Goal: Task Accomplishment & Management: Complete application form

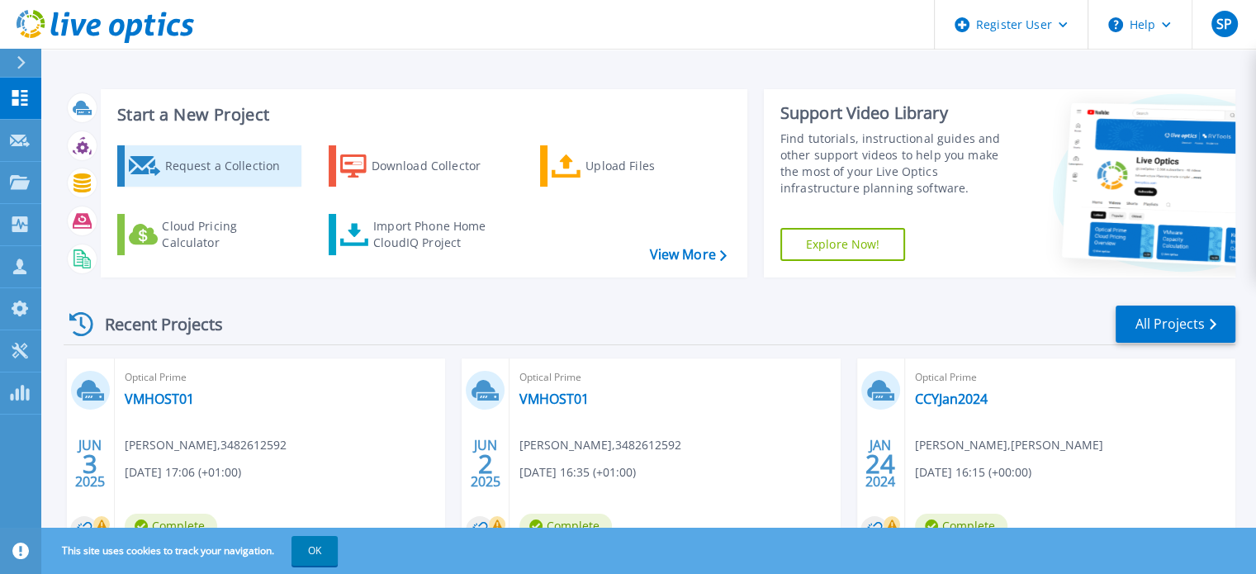
click at [214, 156] on div "Request a Collection" at bounding box center [230, 165] width 132 height 33
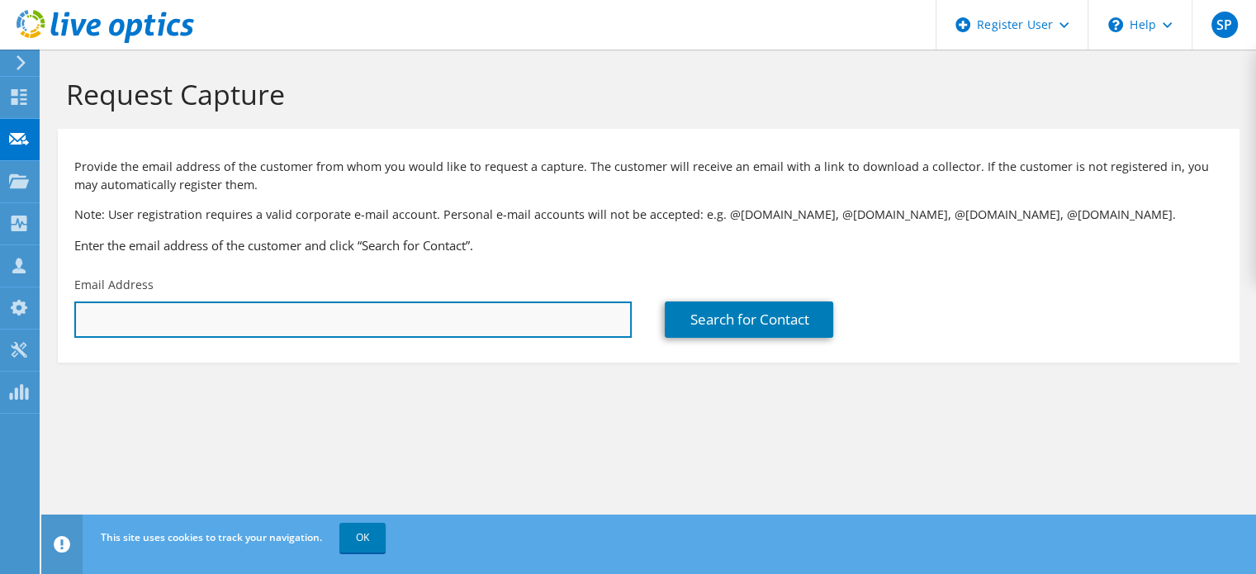
click at [568, 322] on input "text" at bounding box center [352, 319] width 557 height 36
paste input "9/08_SP_Spoke with Tim from Anetic. They have 2 servers right now. Sent link fo…"
type input "9/08_SP_Spoke with Tim from Anetic. They have 2 servers right now. Sent link fo…"
click at [456, 305] on input "text" at bounding box center [352, 319] width 557 height 36
paste input "tim.schofield@aneticaid.com"
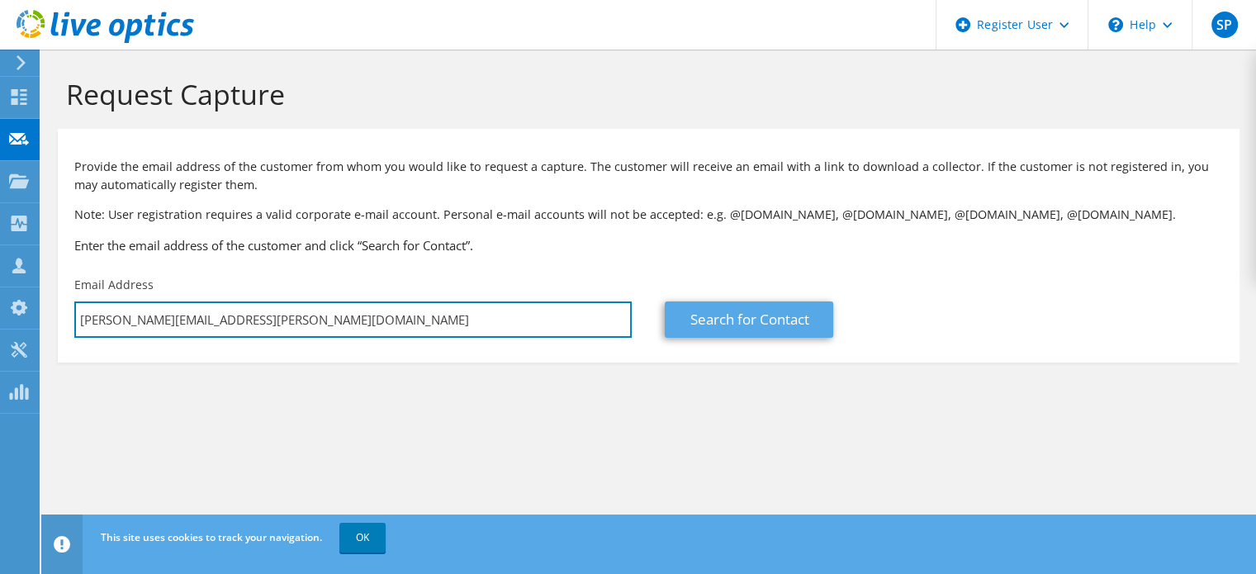
type input "tim.schofield@aneticaid.com"
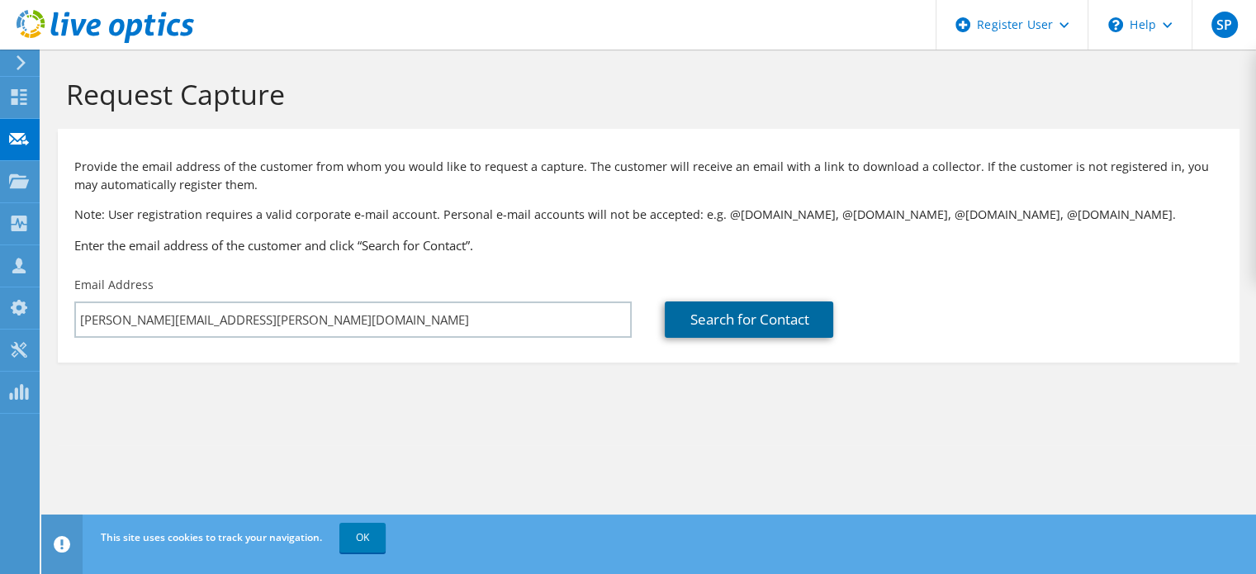
click at [728, 316] on link "Search for Contact" at bounding box center [749, 319] width 168 height 36
type input "Anetic Aid Limited"
type input "Tim"
type input "Schofield"
type input "[GEOGRAPHIC_DATA]"
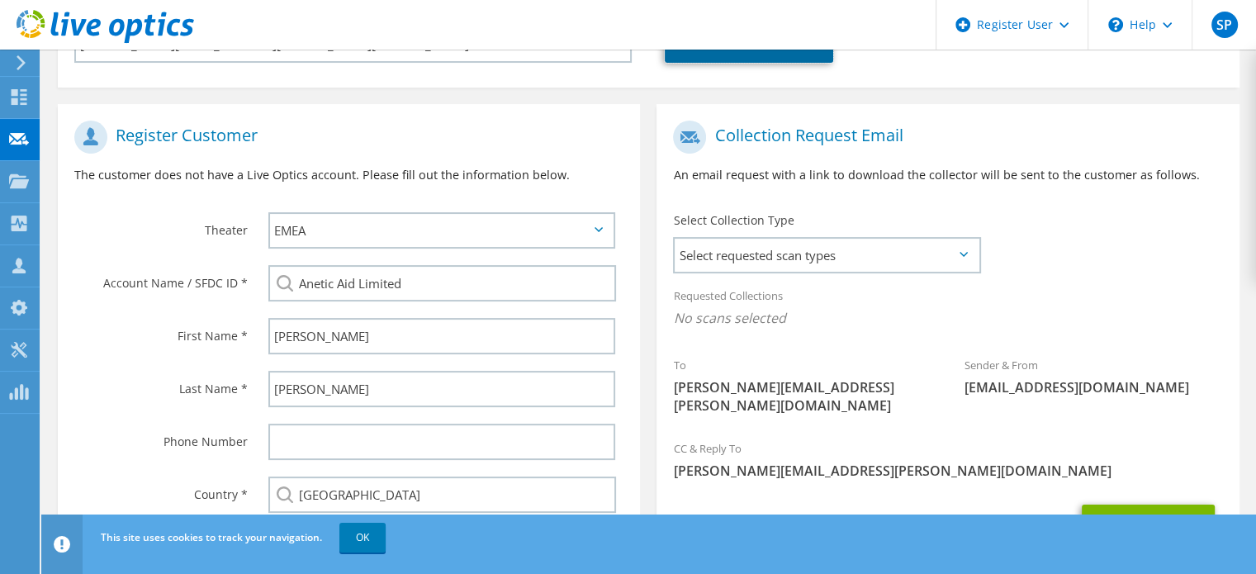
scroll to position [377, 0]
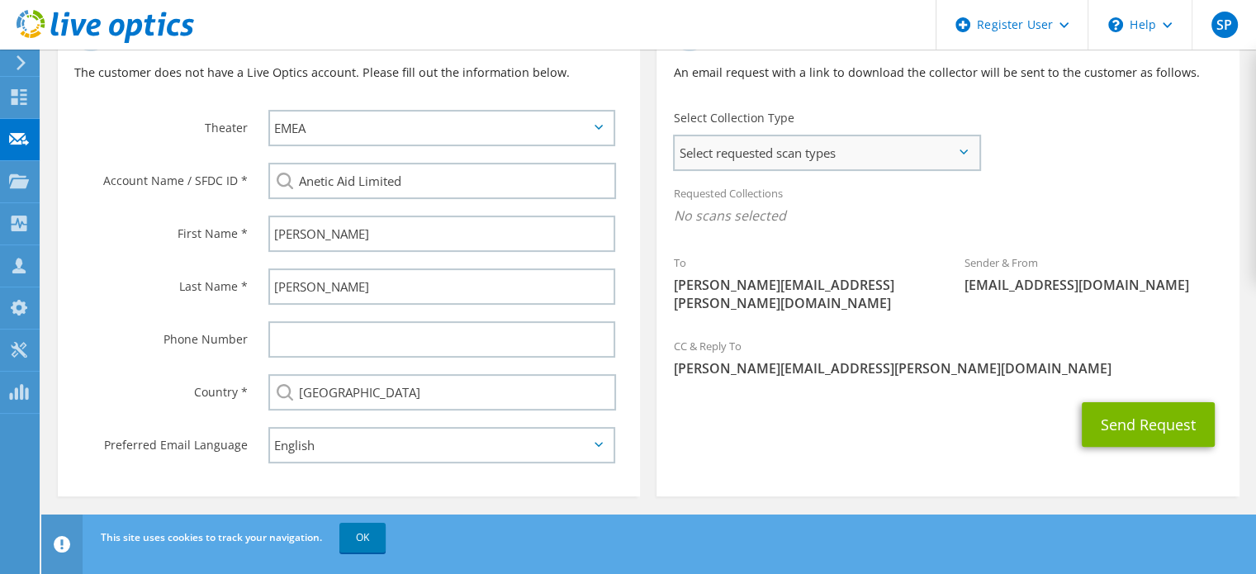
click at [859, 151] on span "Select requested scan types" at bounding box center [826, 152] width 304 height 33
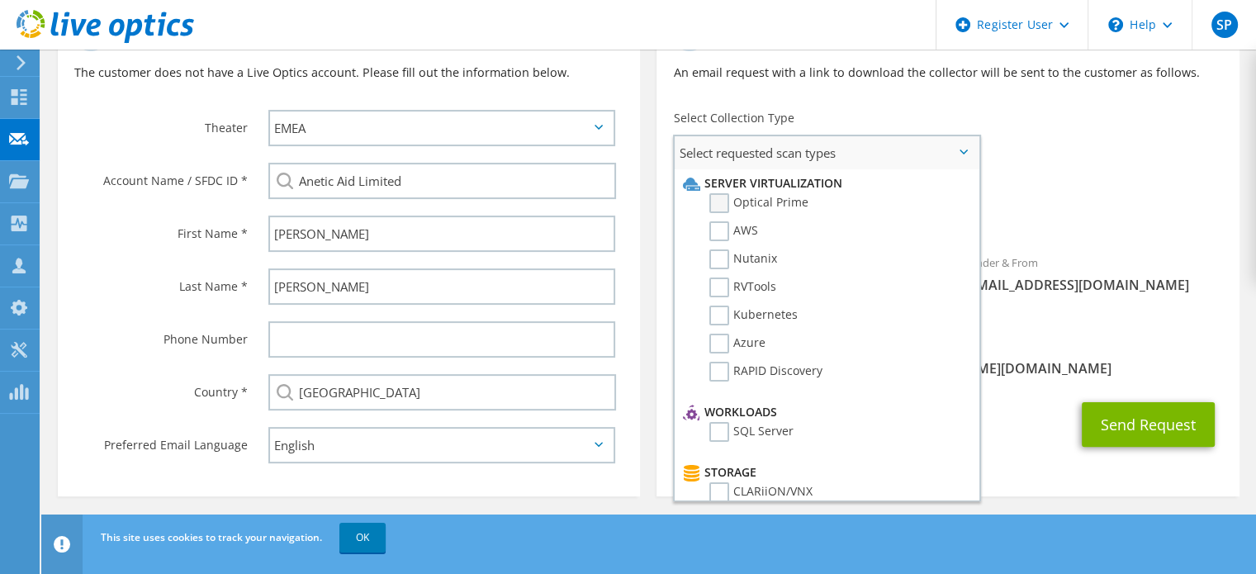
click at [784, 201] on label "Optical Prime" at bounding box center [758, 203] width 99 height 20
click at [0, 0] on input "Optical Prime" at bounding box center [0, 0] width 0 height 0
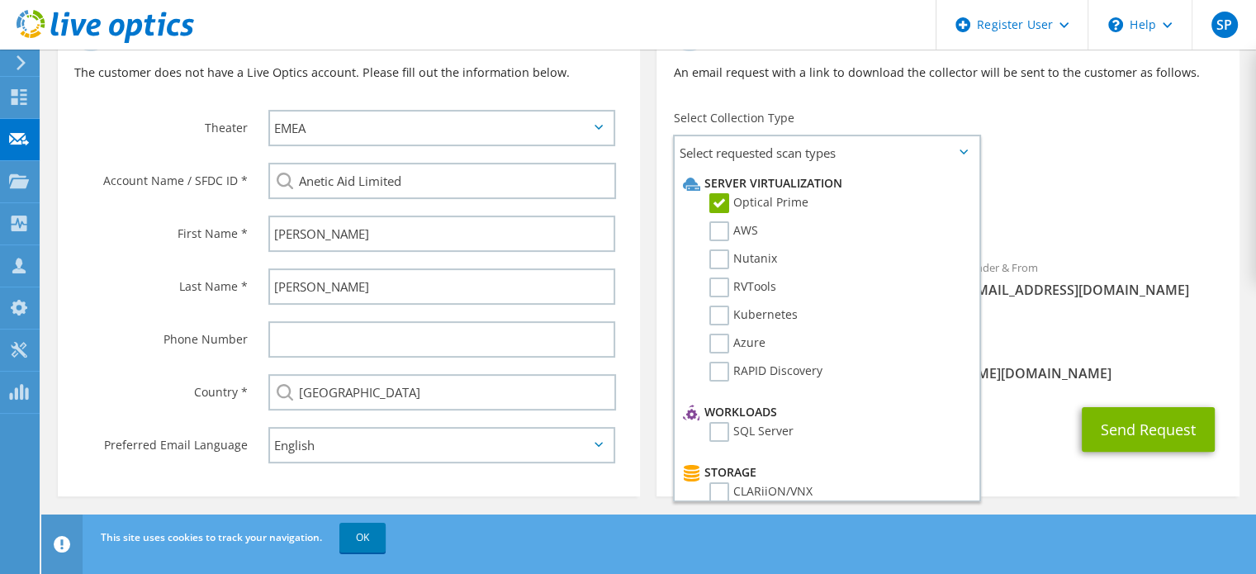
click at [1057, 187] on div "Requested Collections No scans selected Optical Prime" at bounding box center [947, 209] width 582 height 66
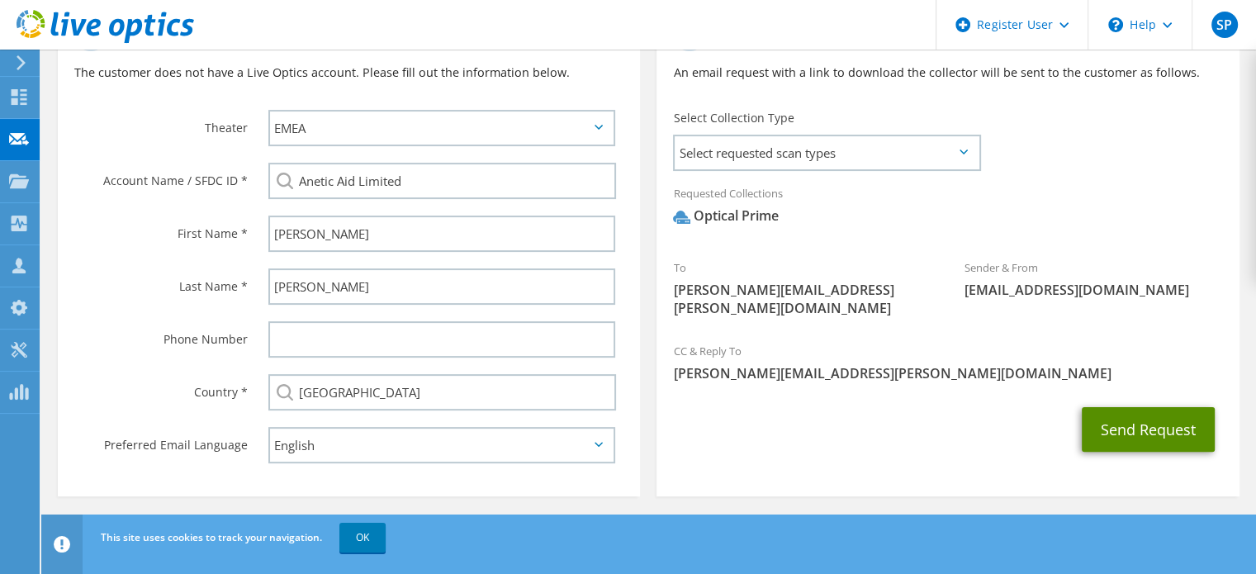
click at [1119, 407] on button "Send Request" at bounding box center [1147, 429] width 133 height 45
